Goal: Information Seeking & Learning: Learn about a topic

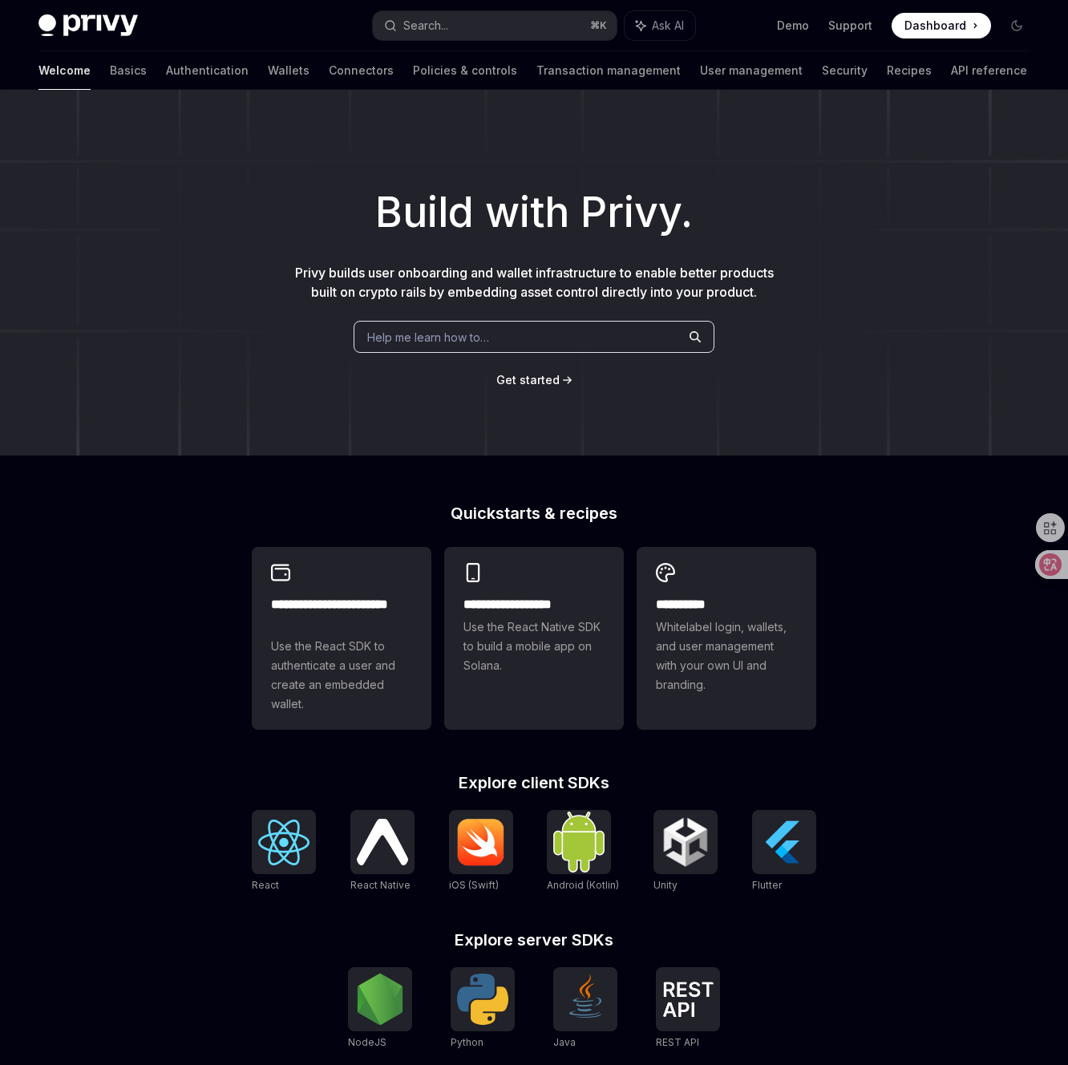
click at [930, 24] on span "Dashboard" at bounding box center [936, 26] width 62 height 16
click at [166, 70] on link "Authentication" at bounding box center [207, 70] width 83 height 39
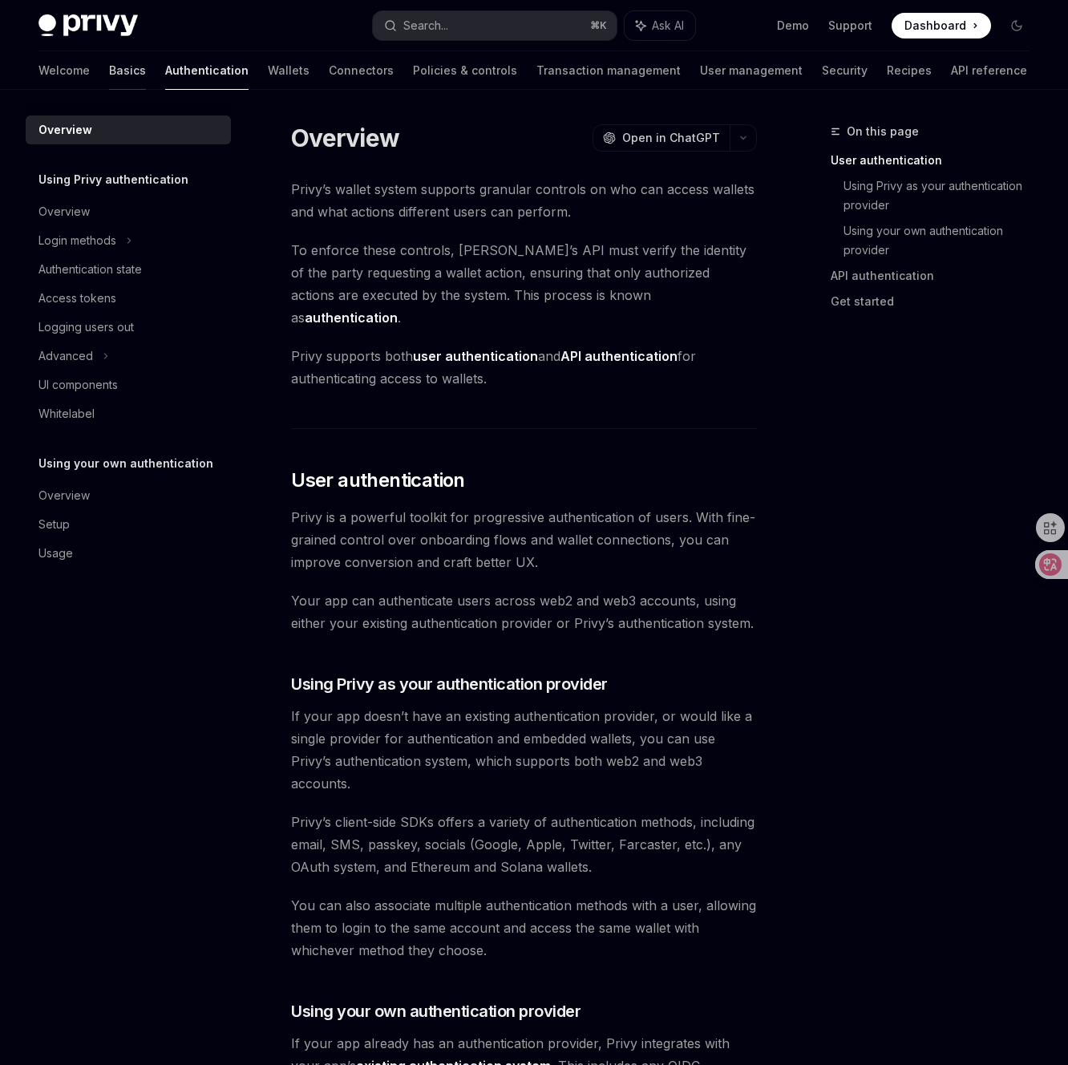
click at [109, 72] on link "Basics" at bounding box center [127, 70] width 37 height 39
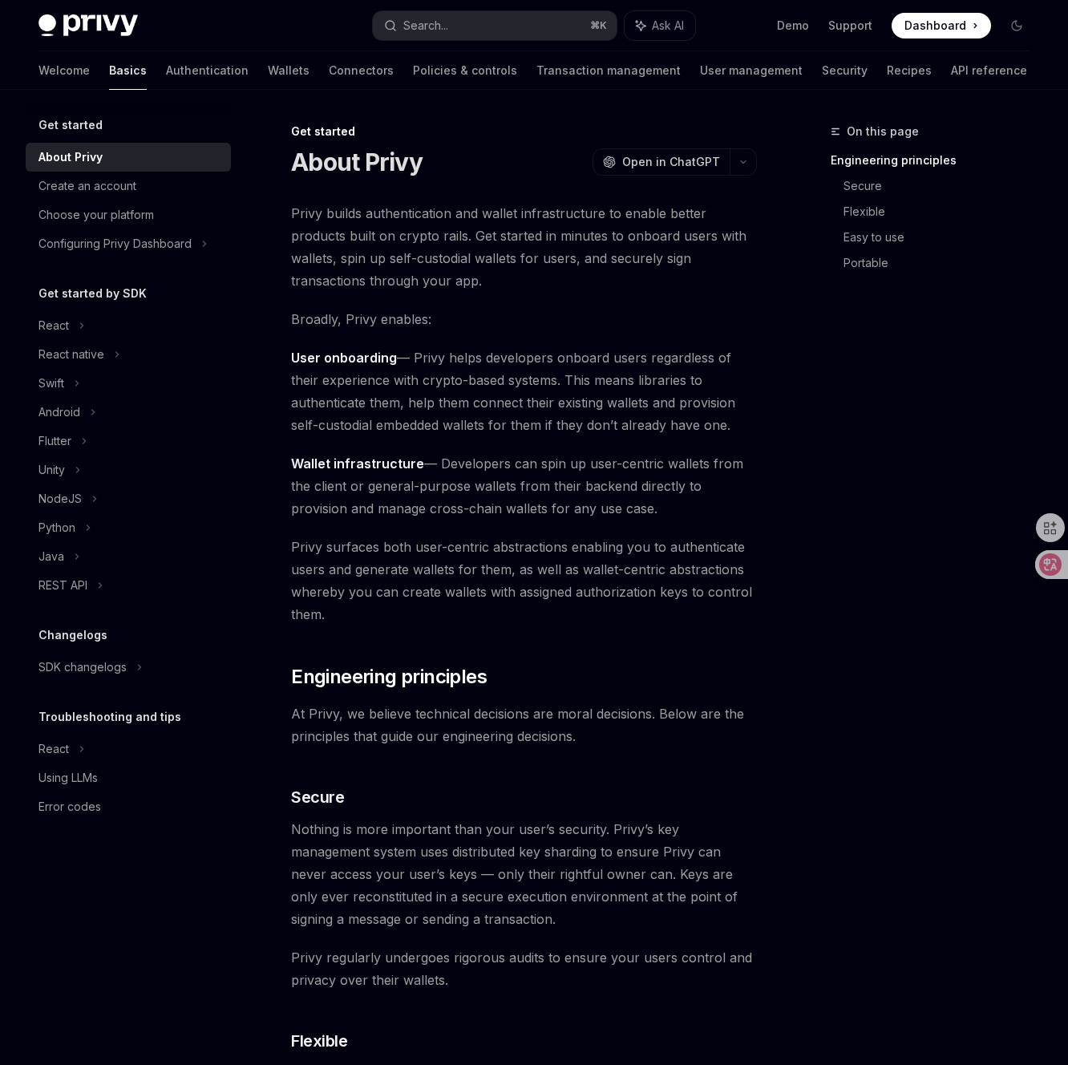
click at [594, 357] on span "User onboarding — Privy helps developers onboard users regardless of their expe…" at bounding box center [524, 392] width 466 height 90
click at [98, 22] on img at bounding box center [88, 25] width 99 height 22
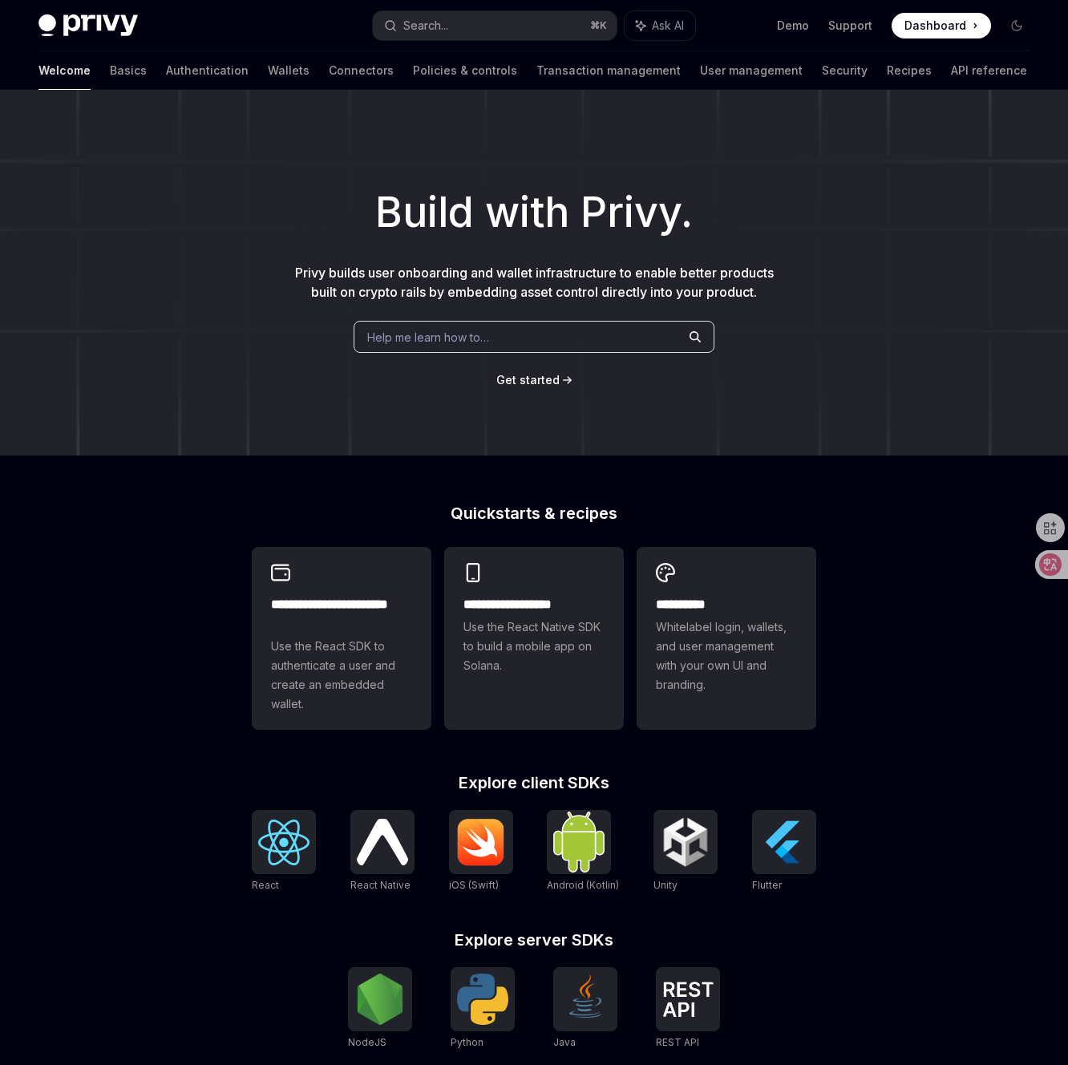
click at [76, 24] on img at bounding box center [88, 25] width 99 height 22
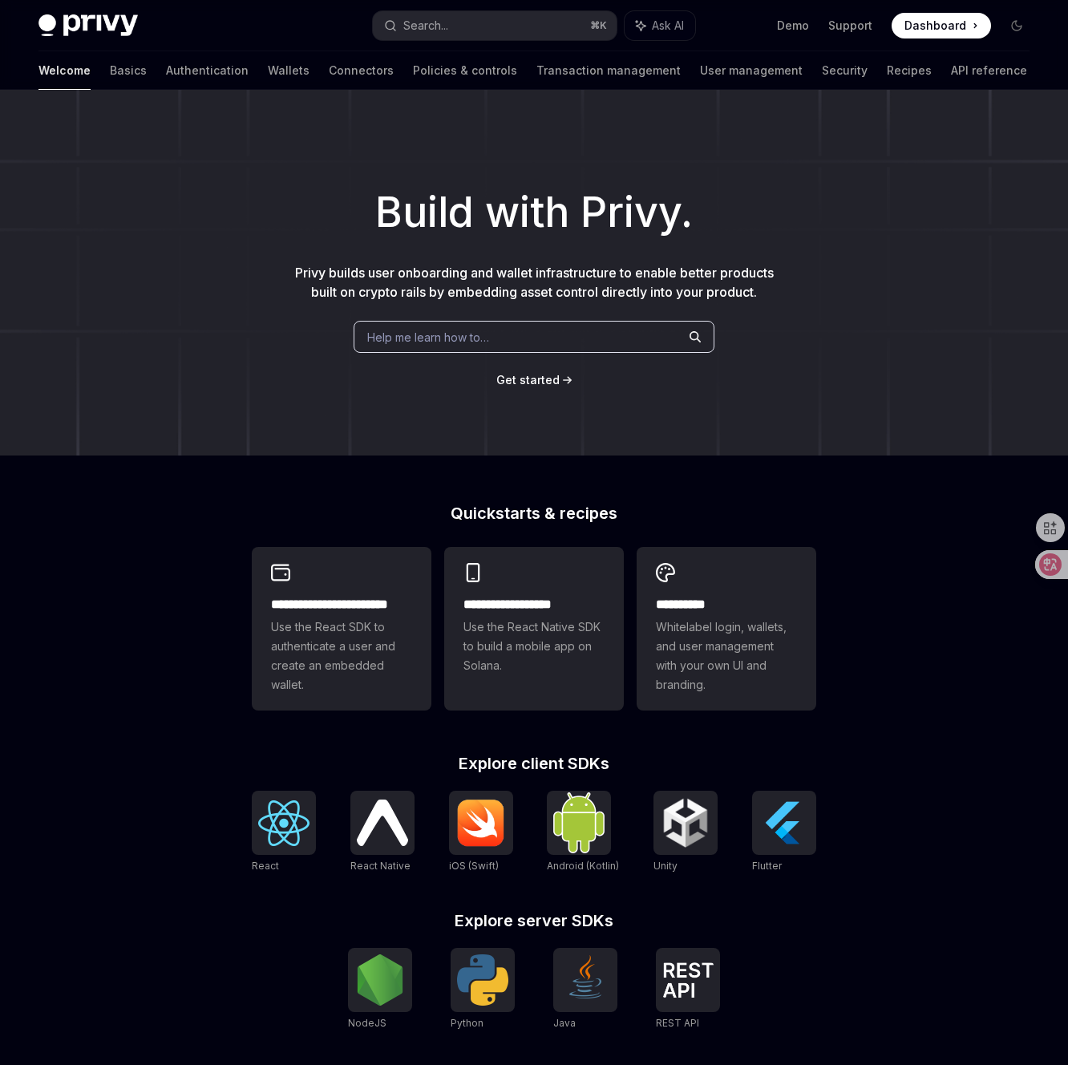
type textarea "*"
